Goal: Obtain resource: Obtain resource

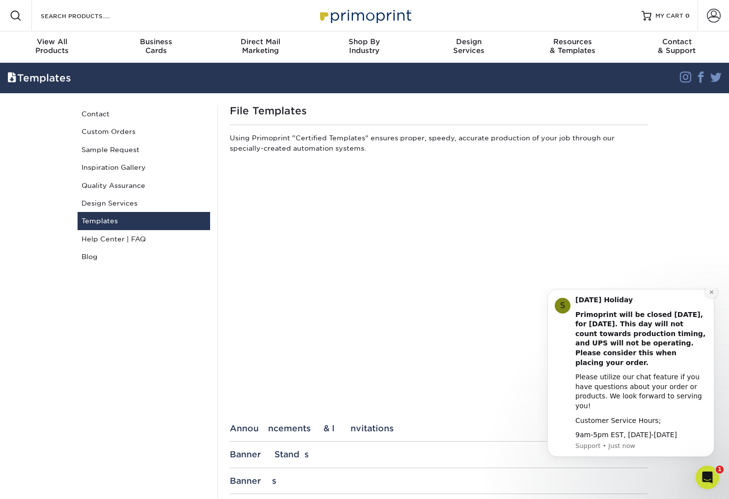
click at [712, 294] on icon "Dismiss notification" at bounding box center [710, 291] width 3 height 3
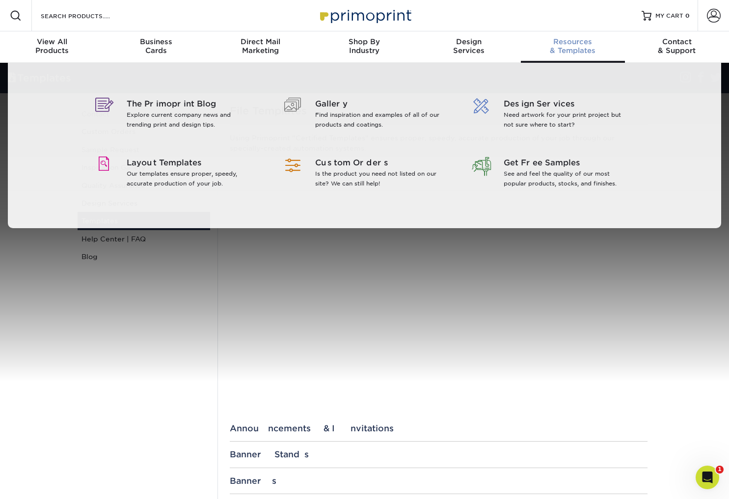
click at [565, 44] on span "Resources" at bounding box center [573, 41] width 104 height 9
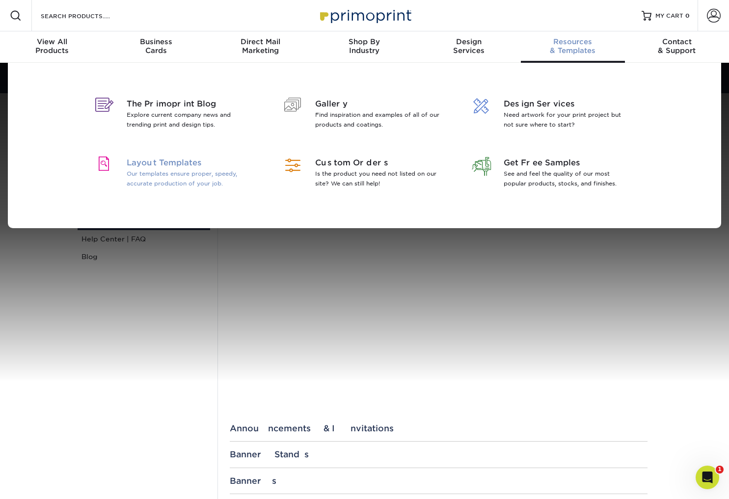
click at [185, 164] on span "Layout Templates" at bounding box center [190, 163] width 127 height 12
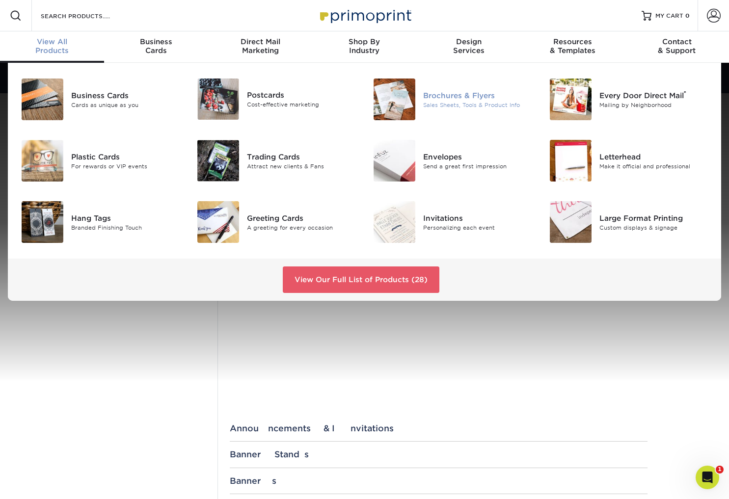
click at [465, 96] on div "Brochures & Flyers" at bounding box center [478, 95] width 110 height 11
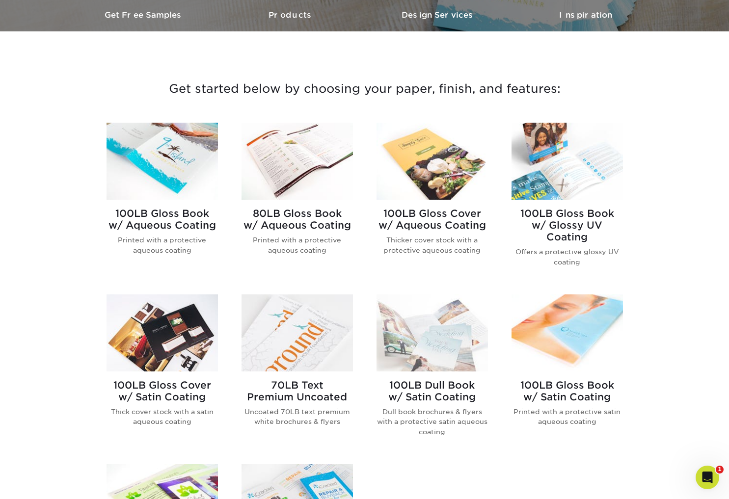
scroll to position [303, 0]
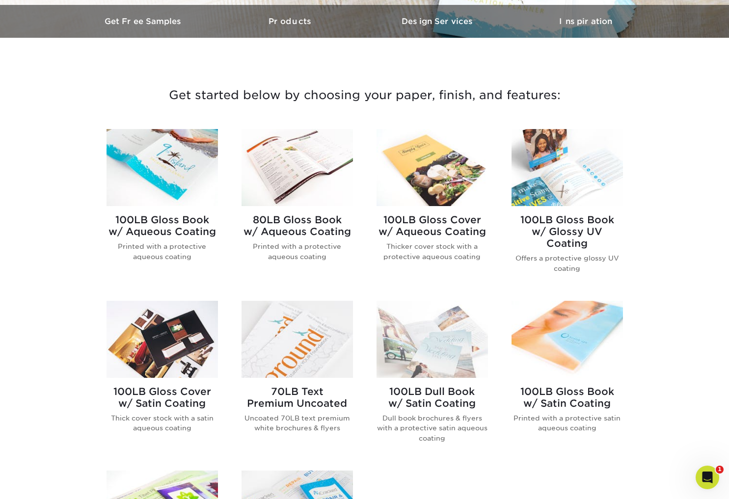
click at [586, 329] on img at bounding box center [566, 339] width 111 height 77
